Goal: Check status

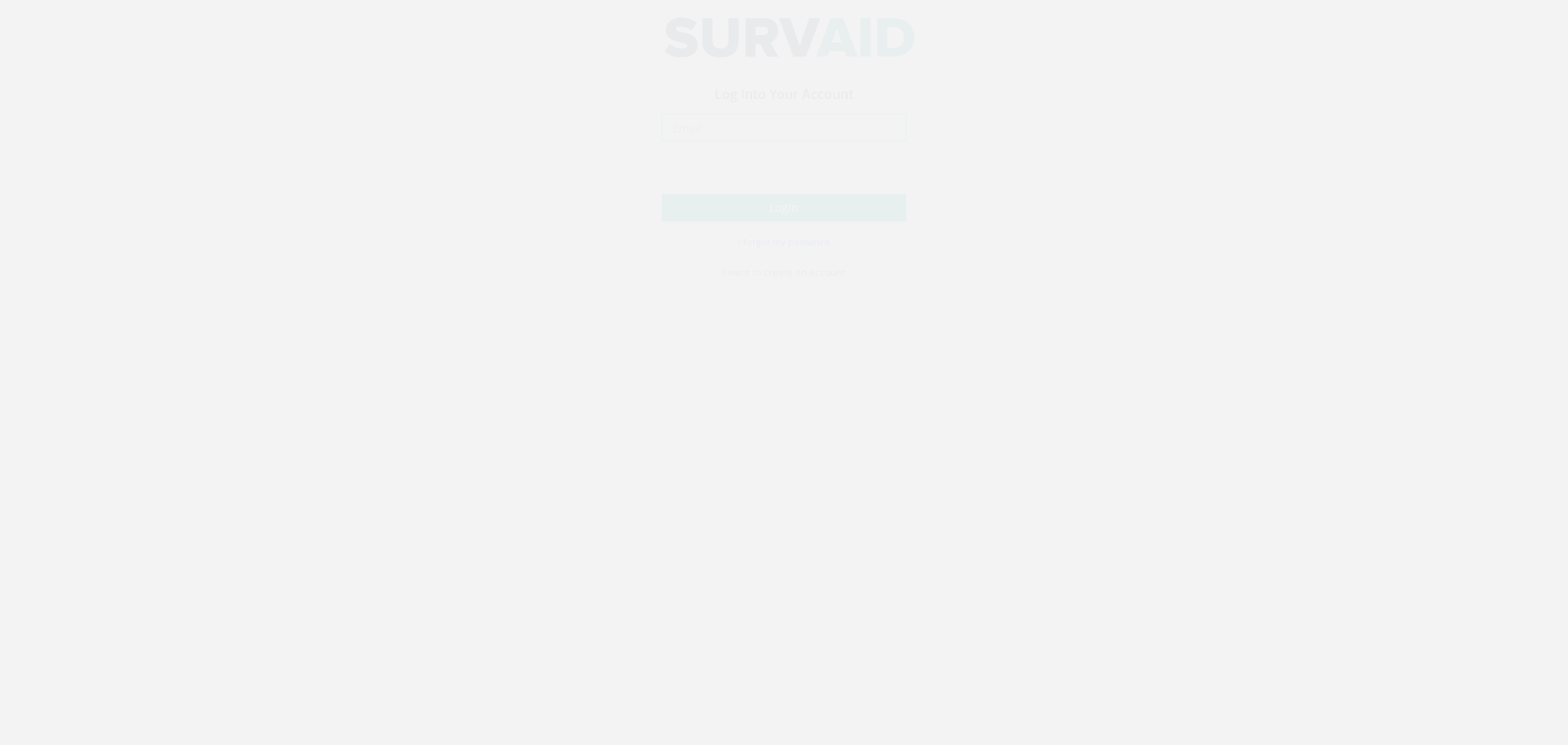
click at [809, 148] on input "email" at bounding box center [784, 143] width 245 height 28
type input "[EMAIL_ADDRESS][DOMAIN_NAME]"
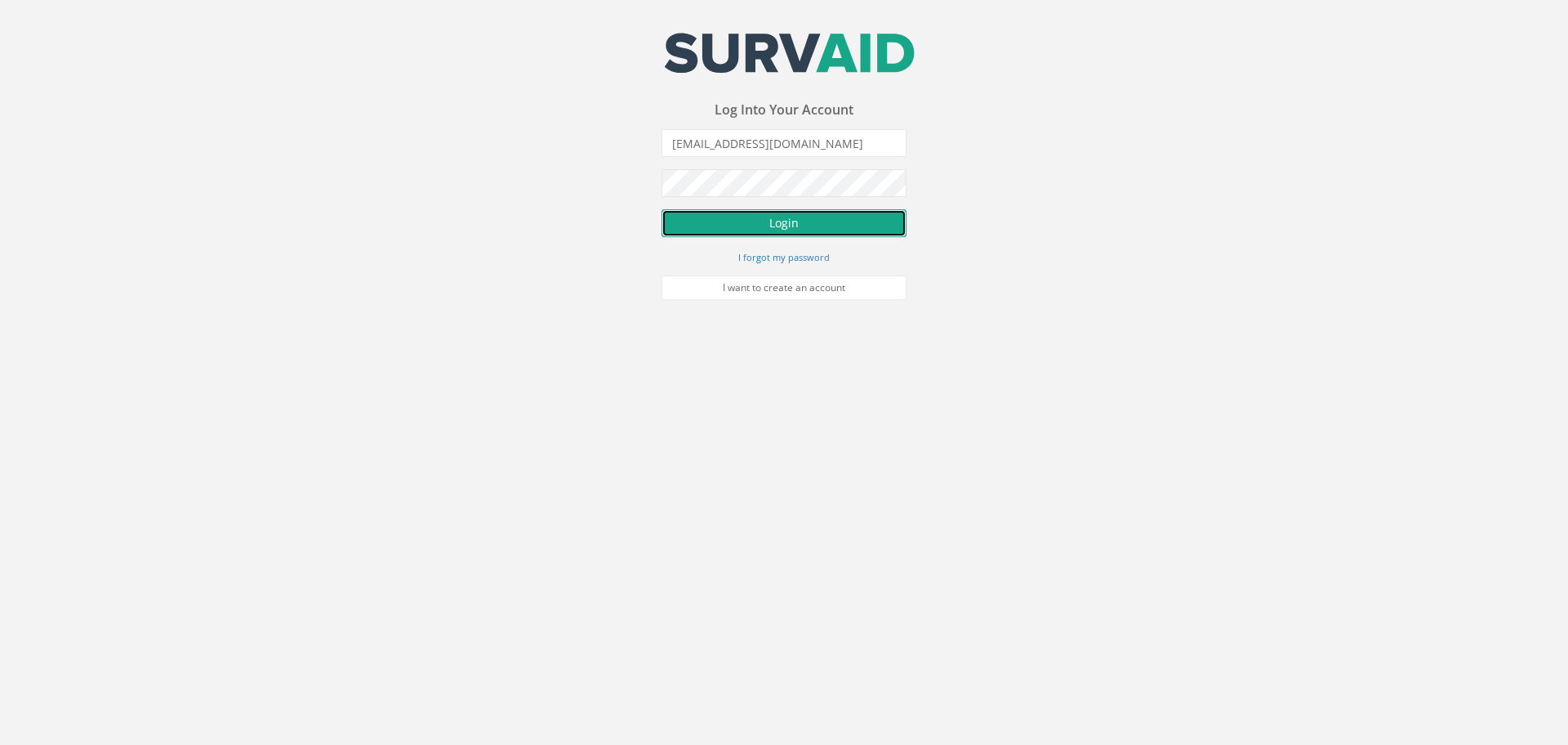
click at [821, 223] on button "Login" at bounding box center [784, 223] width 245 height 28
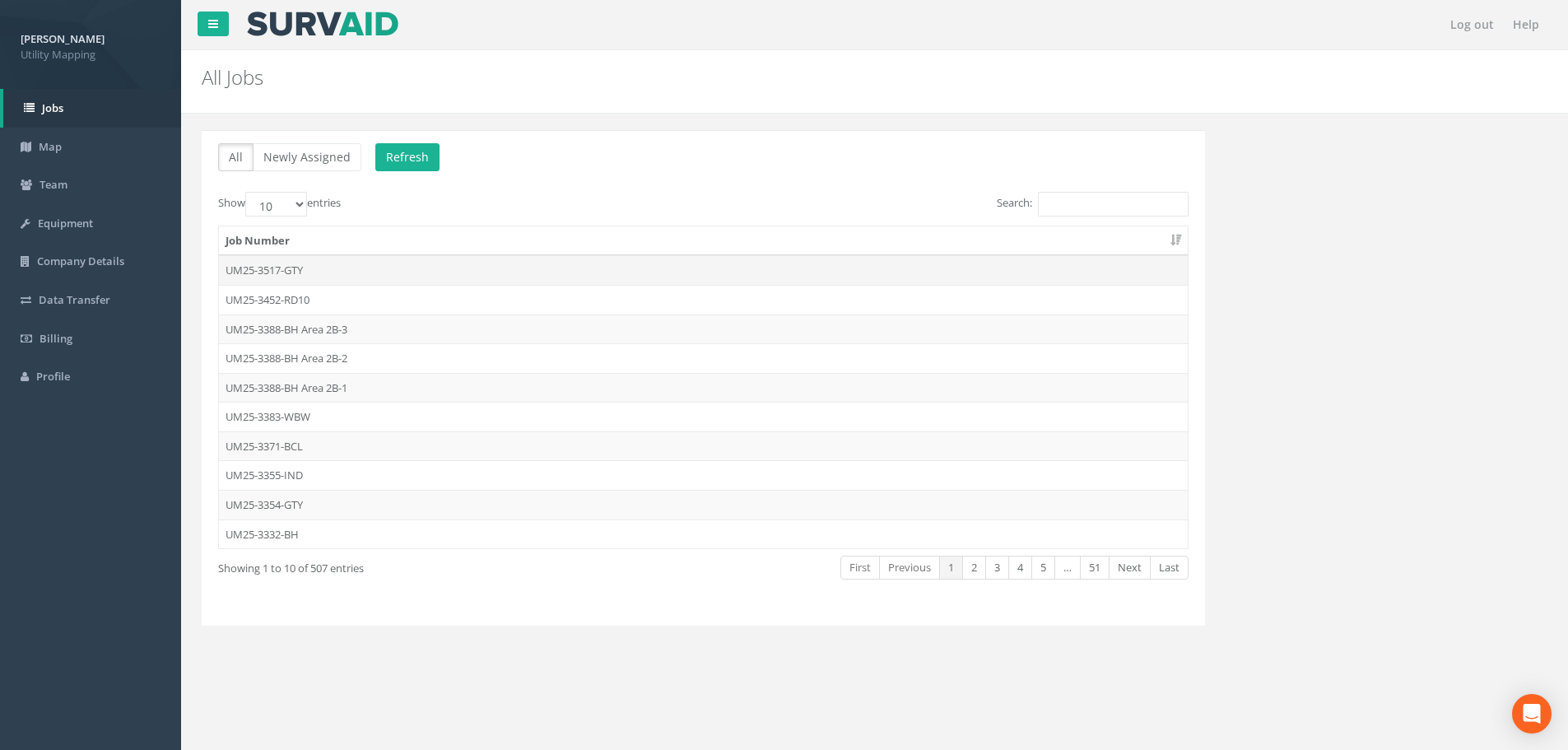
click at [393, 266] on td "UM25-3517-GTY" at bounding box center [703, 270] width 968 height 30
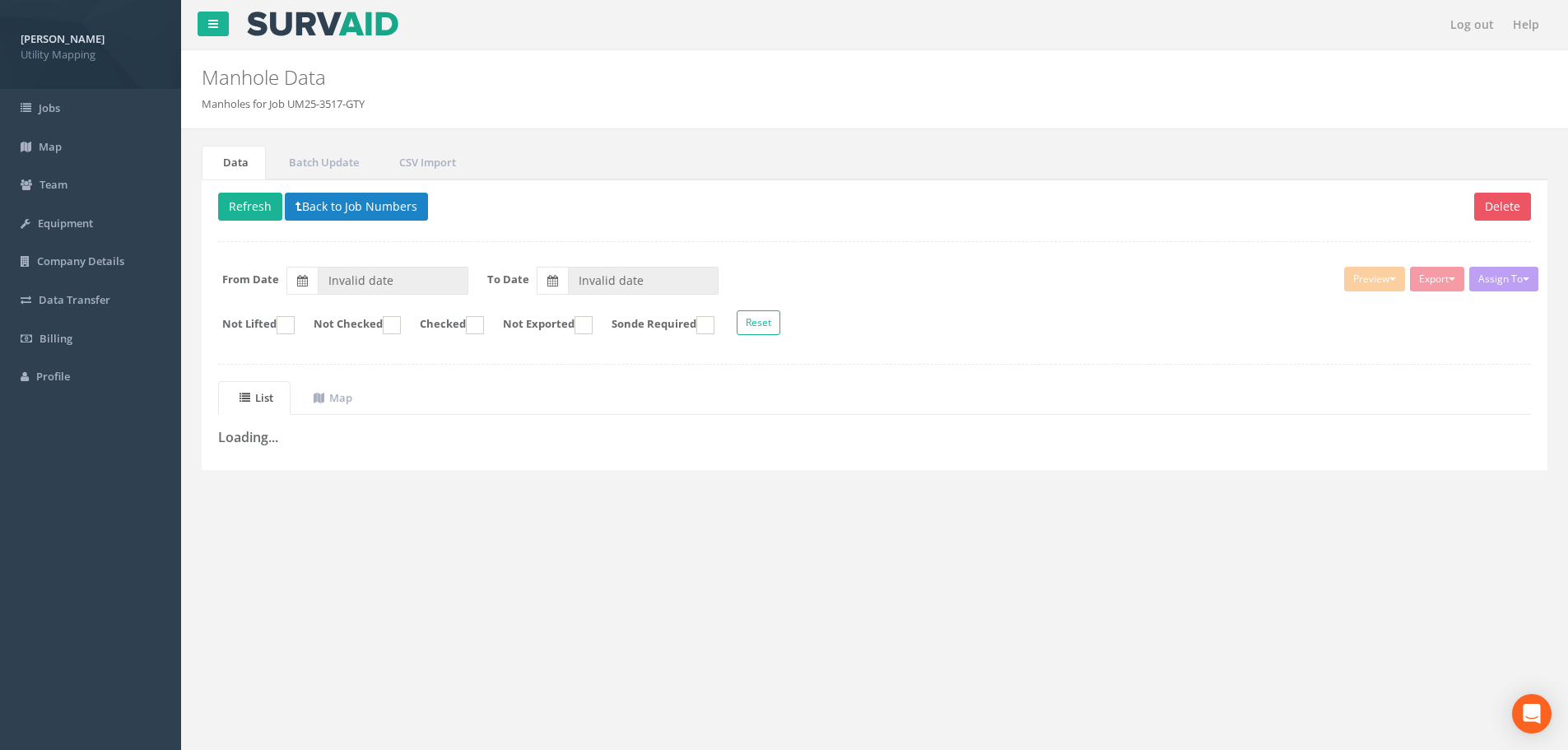
type input "[DATE]"
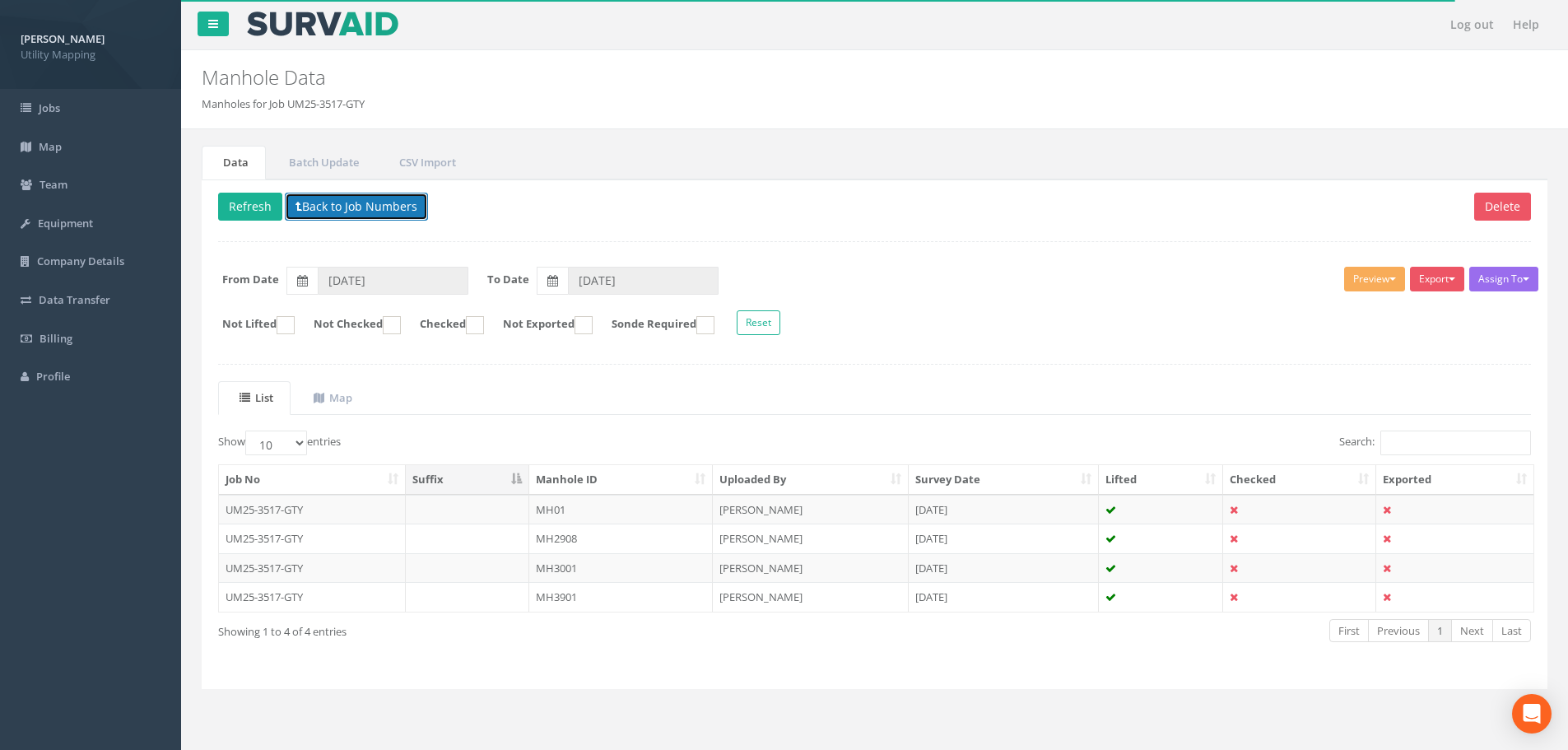
click at [317, 208] on button "Back to Job Numbers" at bounding box center [356, 206] width 144 height 28
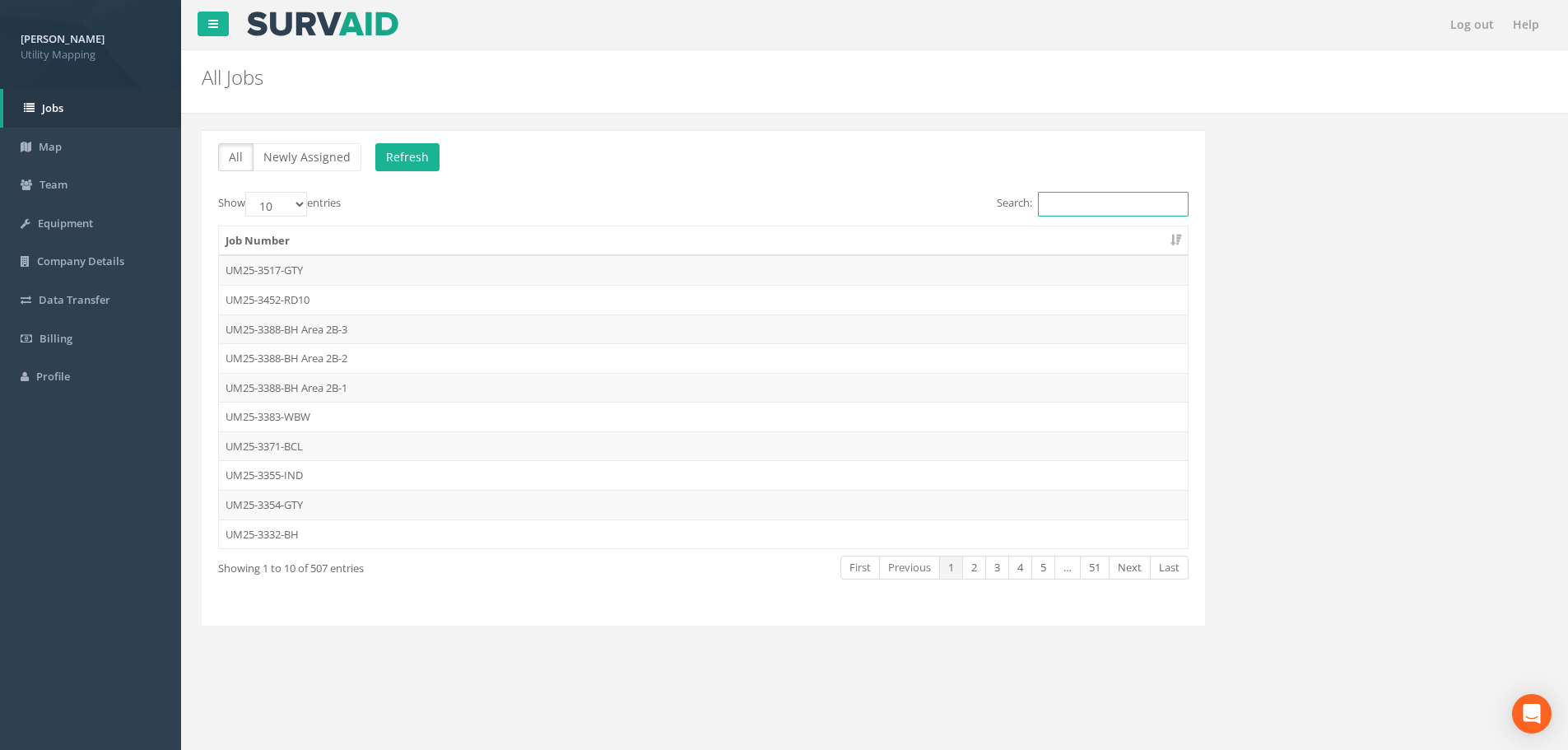
click at [1125, 208] on input "Search:" at bounding box center [1113, 204] width 150 height 24
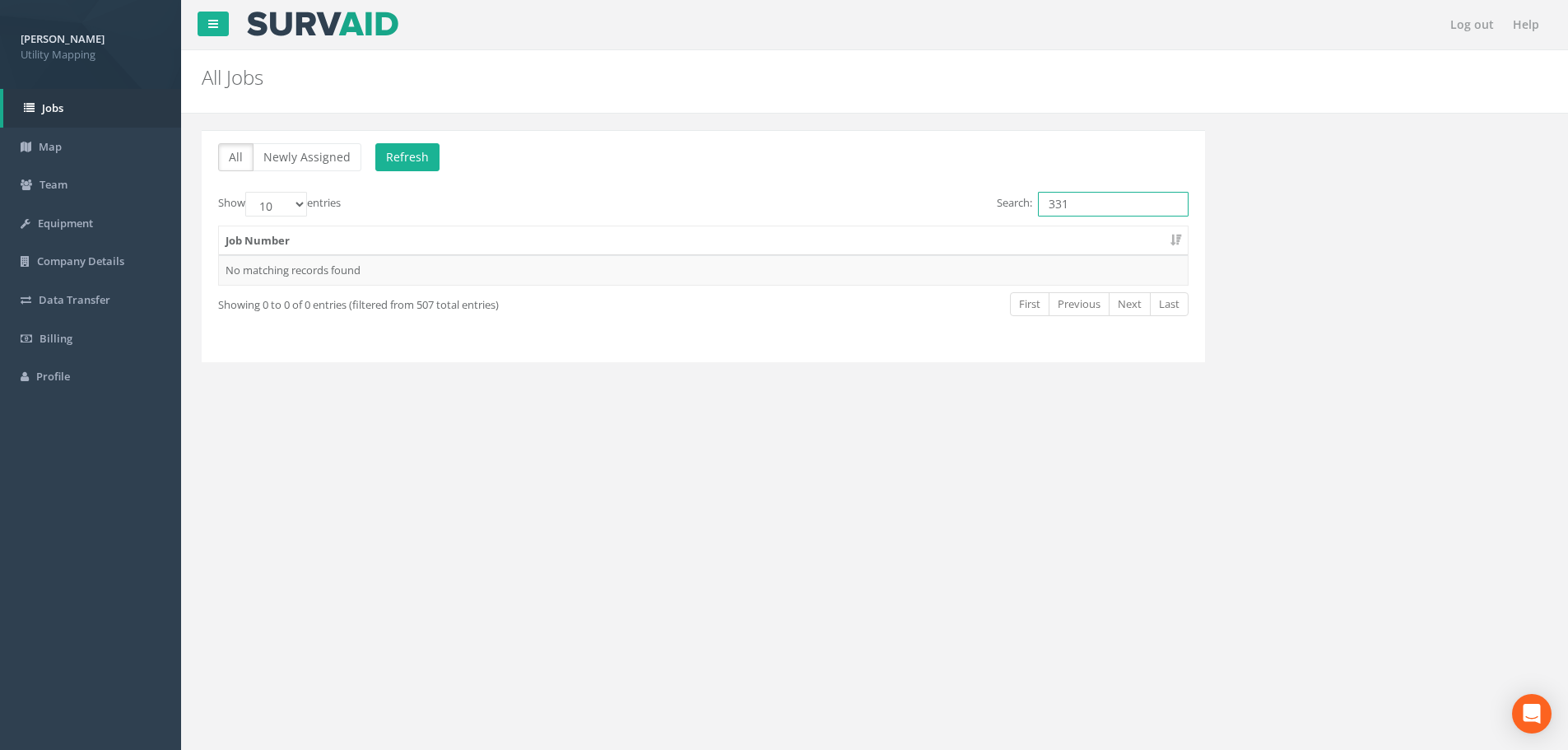
type input "3317"
drag, startPoint x: 1125, startPoint y: 208, endPoint x: 964, endPoint y: 218, distance: 161.3
click at [965, 218] on div "Search: 3317" at bounding box center [951, 207] width 473 height 29
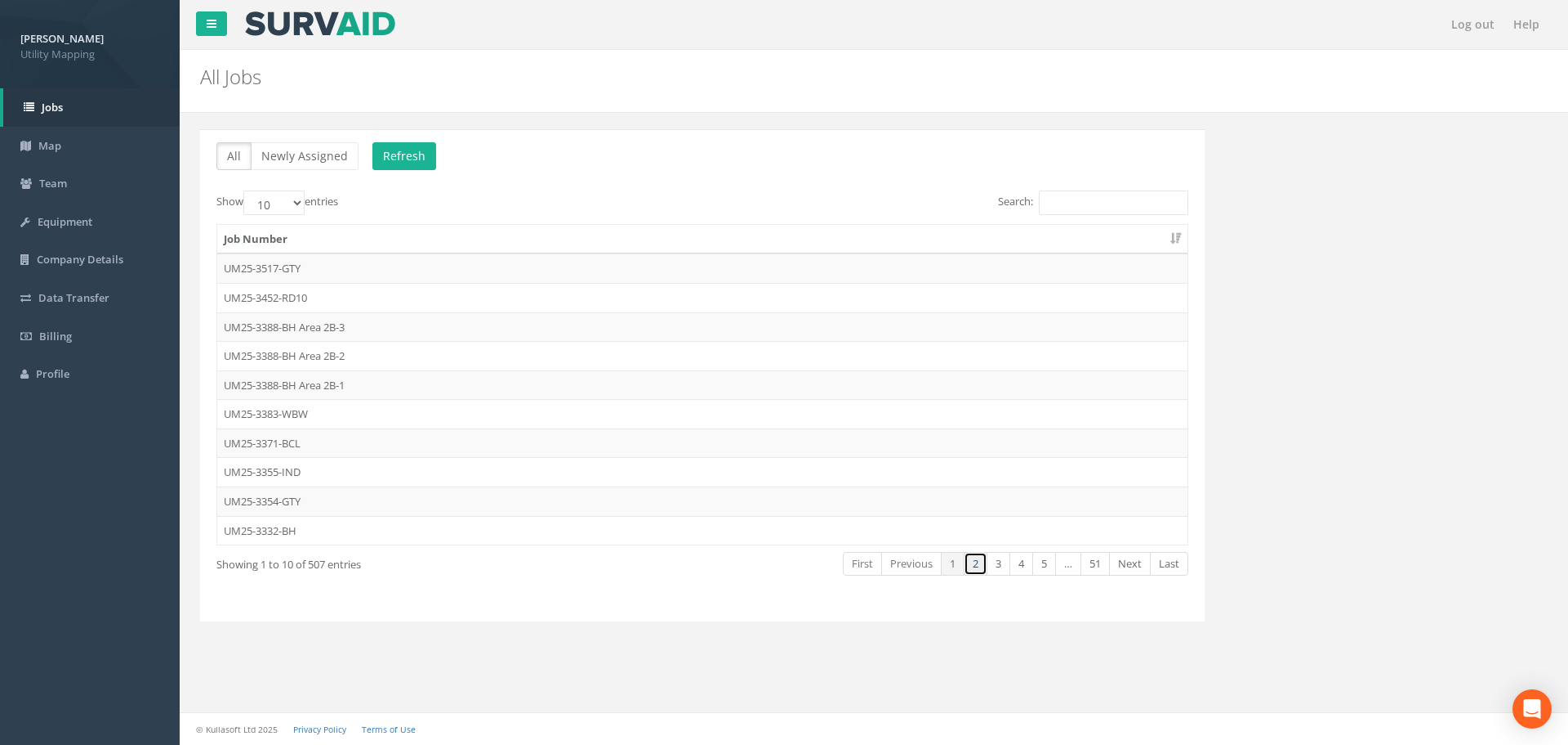
click at [977, 568] on link "2" at bounding box center [976, 564] width 24 height 24
click at [953, 567] on link "1" at bounding box center [953, 564] width 24 height 24
